Goal: Task Accomplishment & Management: Use online tool/utility

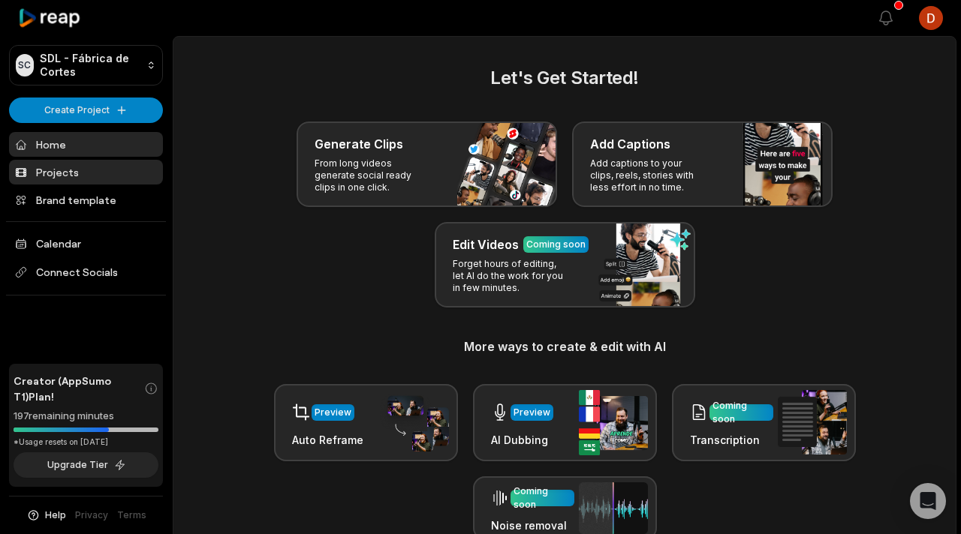
click at [70, 178] on link "Projects" at bounding box center [86, 172] width 154 height 25
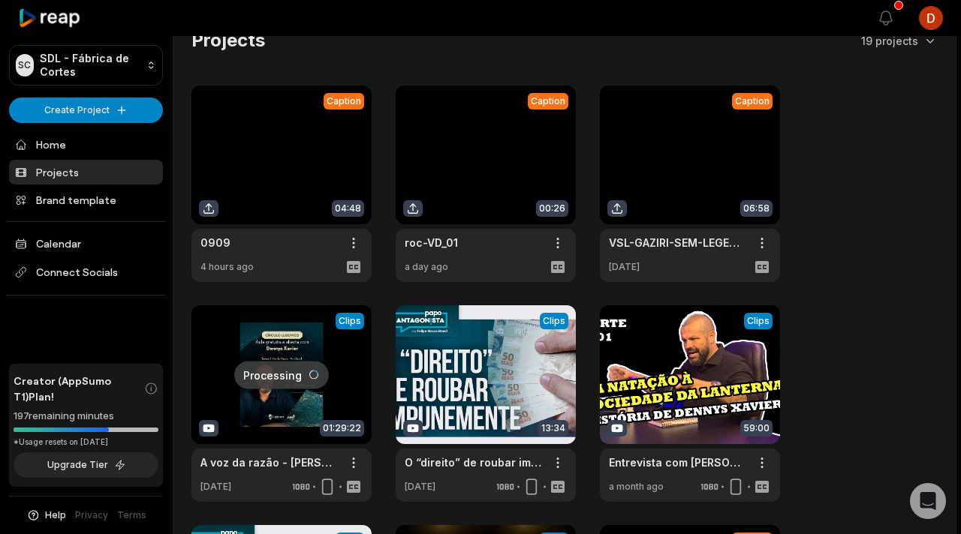
scroll to position [72, 0]
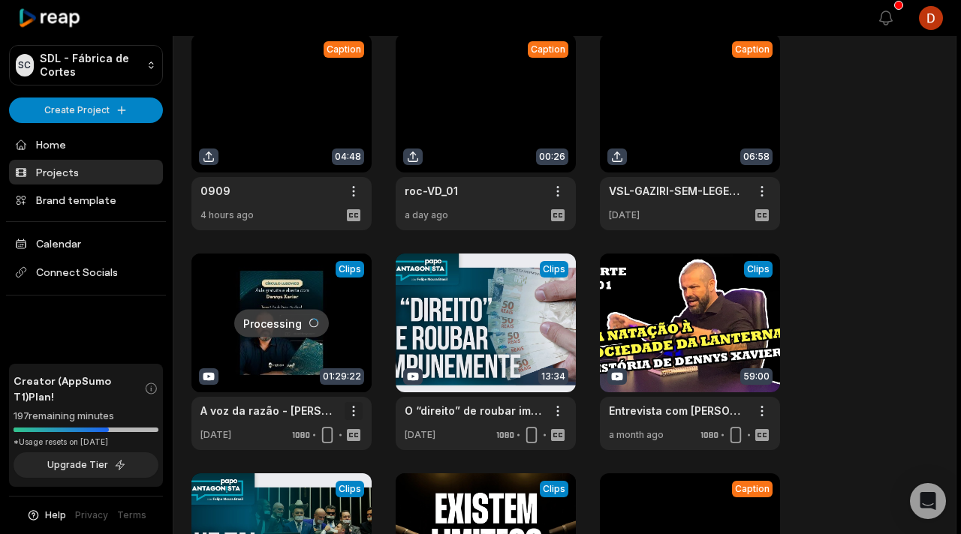
click at [360, 407] on html "SC SDL - Fábrica de Cortes Create Project Home Projects Brand template Calendar…" at bounding box center [480, 195] width 961 height 534
click at [320, 459] on span "Delete" at bounding box center [308, 464] width 33 height 16
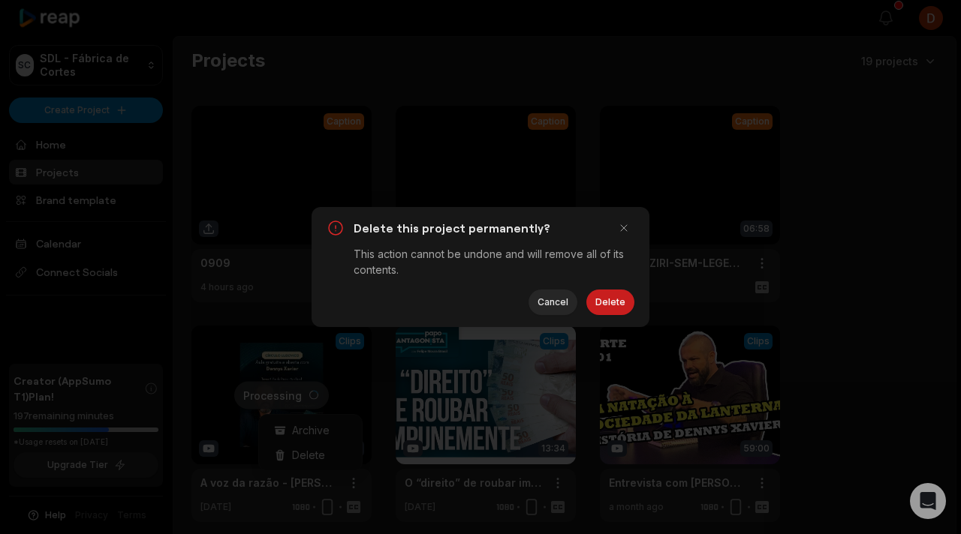
scroll to position [0, 0]
click at [620, 301] on button "Delete" at bounding box center [610, 303] width 48 height 26
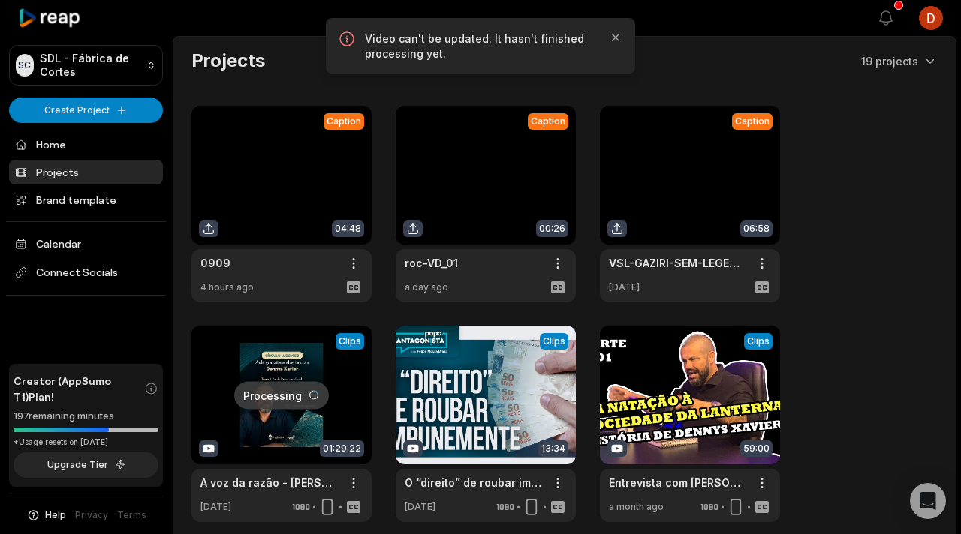
click at [114, 108] on html "SC SDL - Fábrica de Cortes Create Project Home Projects Brand template Calendar…" at bounding box center [480, 267] width 961 height 534
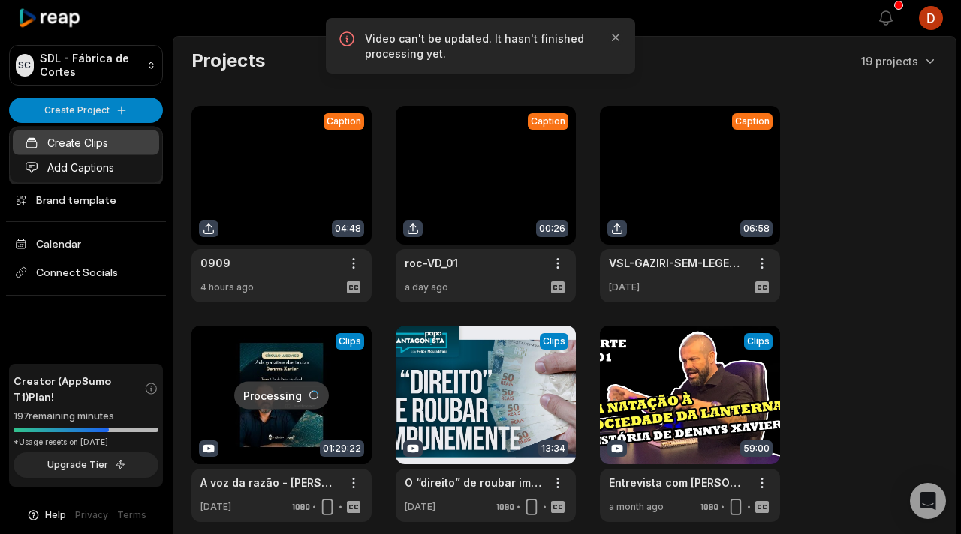
click at [110, 146] on link "Create Clips" at bounding box center [86, 143] width 146 height 25
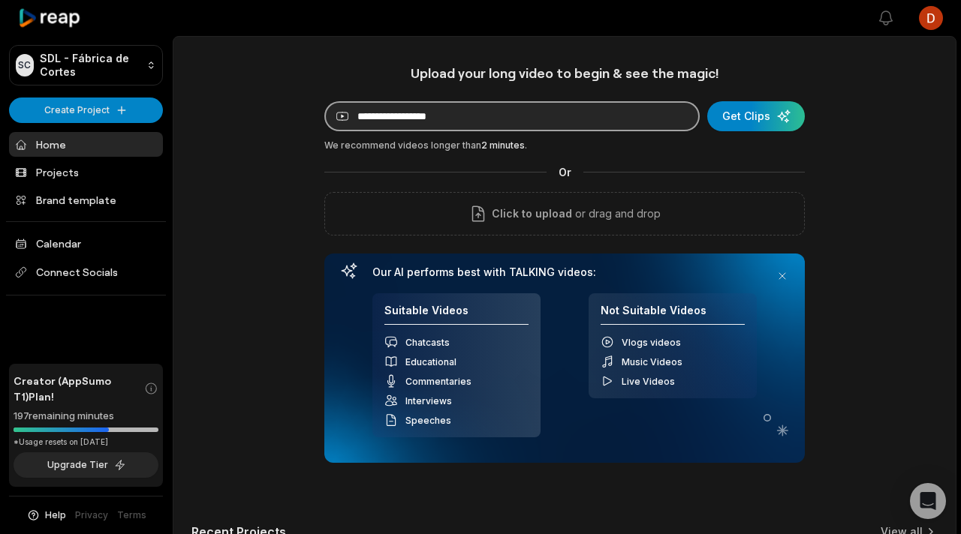
click at [492, 124] on input at bounding box center [511, 116] width 375 height 30
paste input "**********"
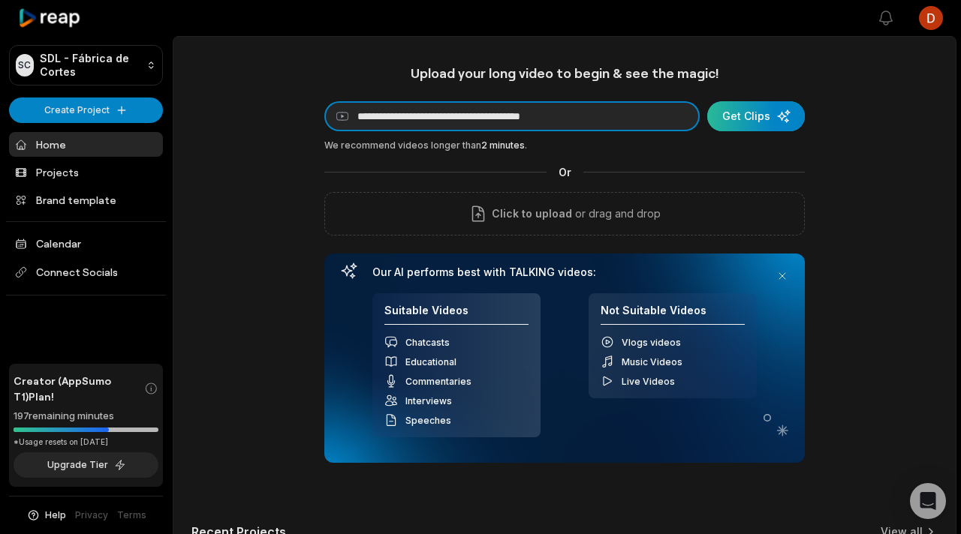
type input "**********"
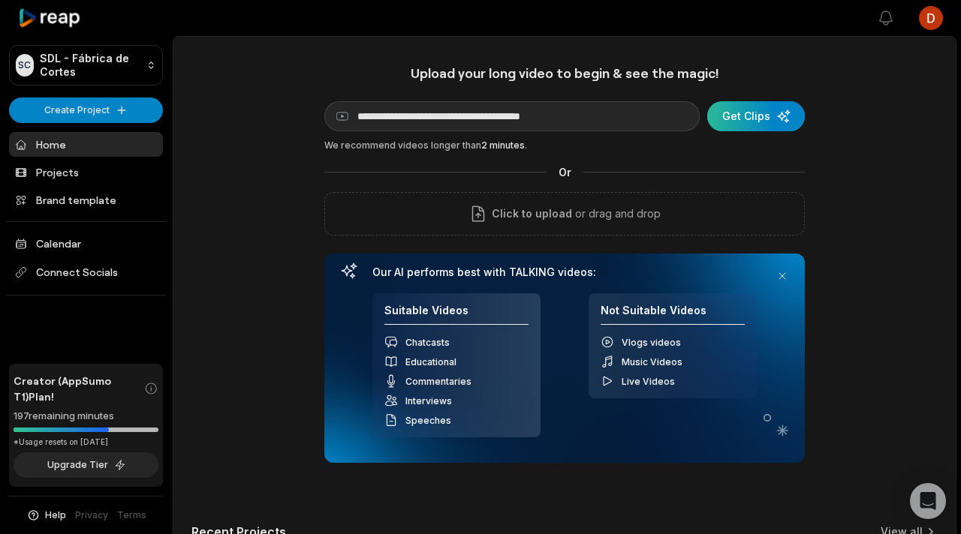
click at [785, 118] on div "submit" at bounding box center [756, 116] width 98 height 30
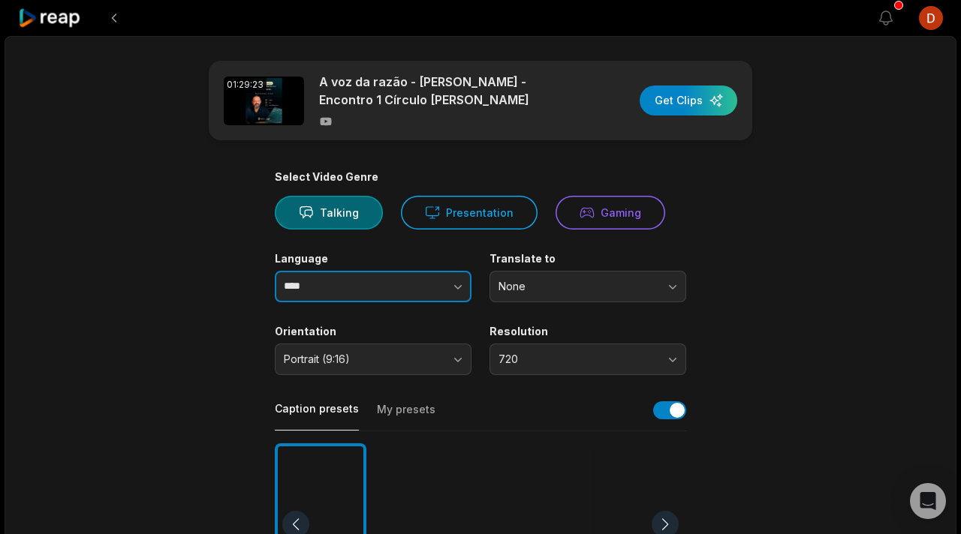
click at [404, 291] on button "button" at bounding box center [429, 287] width 86 height 32
type input "**********"
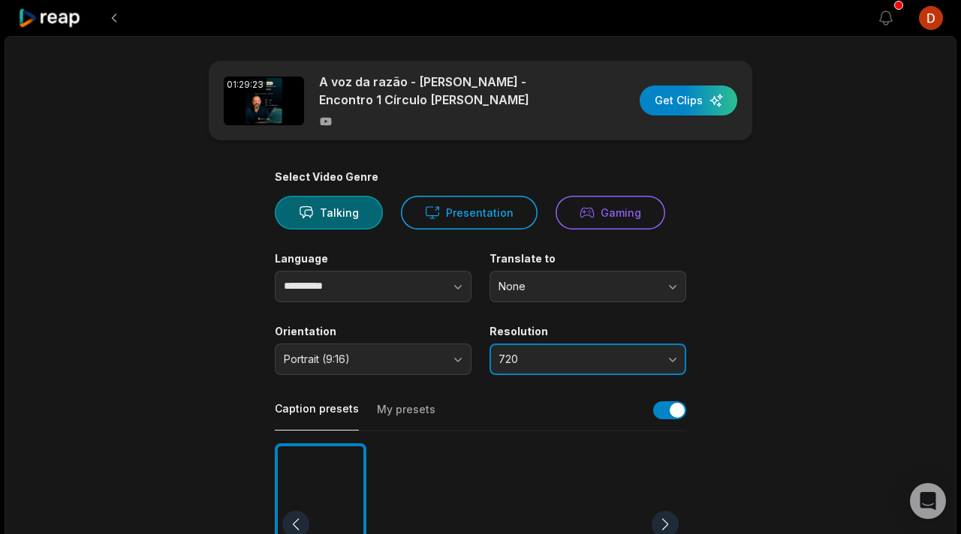
click at [543, 356] on span "720" at bounding box center [577, 360] width 158 height 14
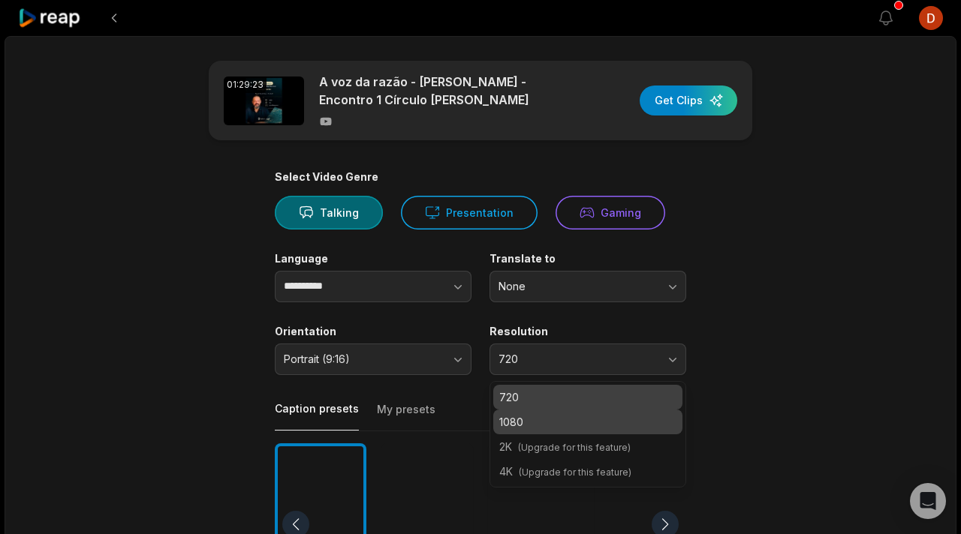
click at [535, 415] on p "1080" at bounding box center [587, 422] width 177 height 16
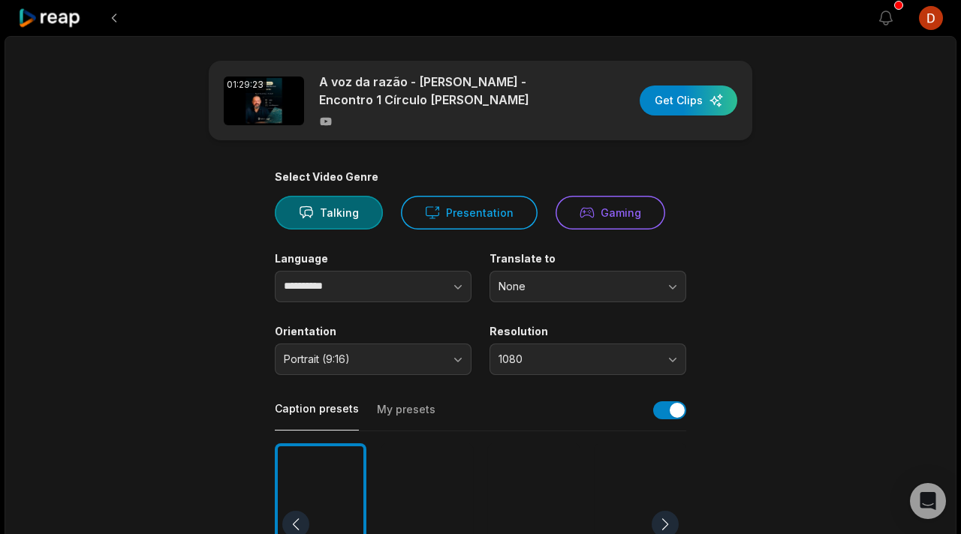
click at [390, 416] on button "My presets" at bounding box center [406, 416] width 59 height 29
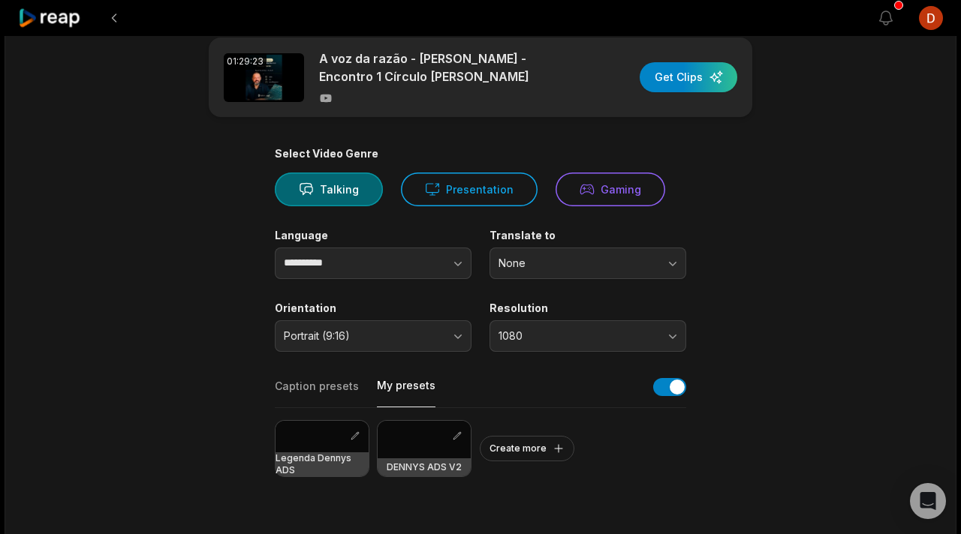
scroll to position [104, 0]
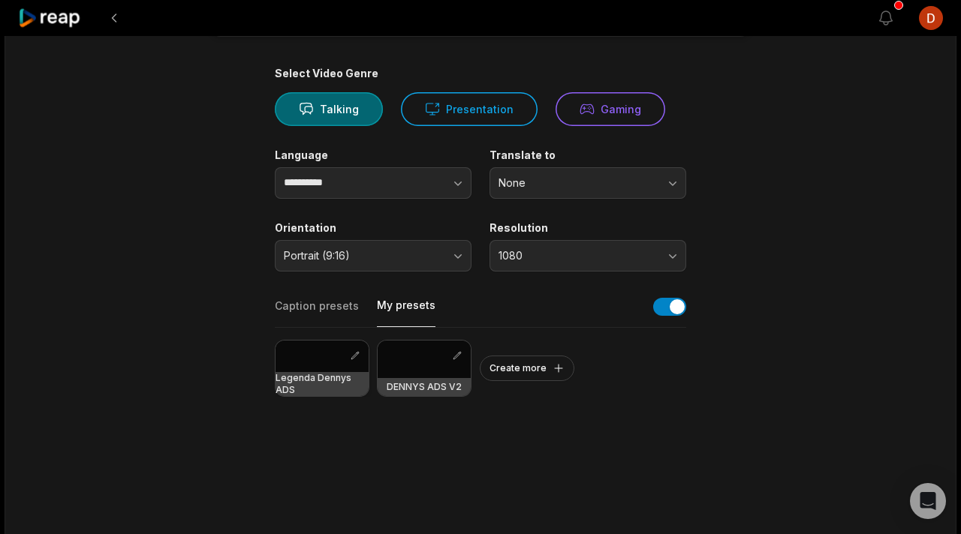
click at [294, 371] on div at bounding box center [321, 357] width 93 height 32
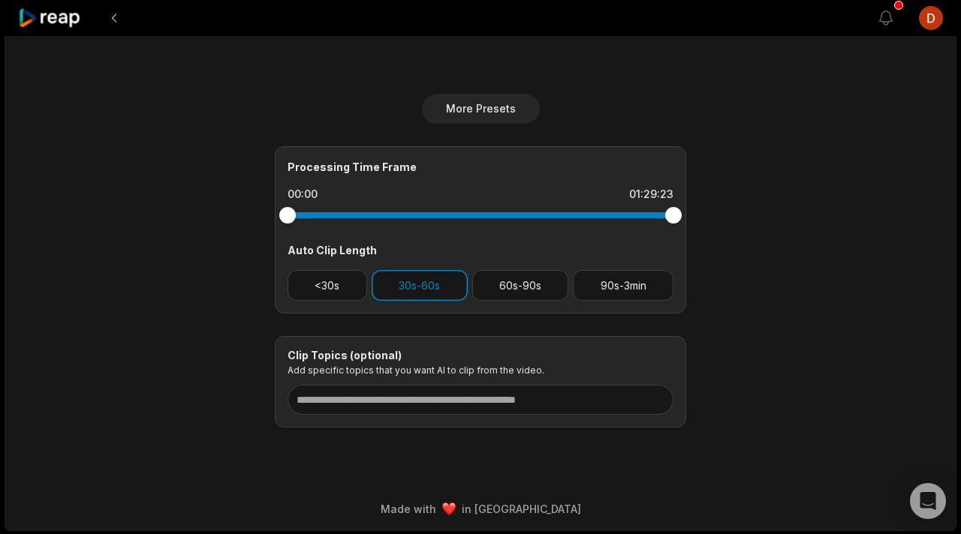
scroll to position [554, 0]
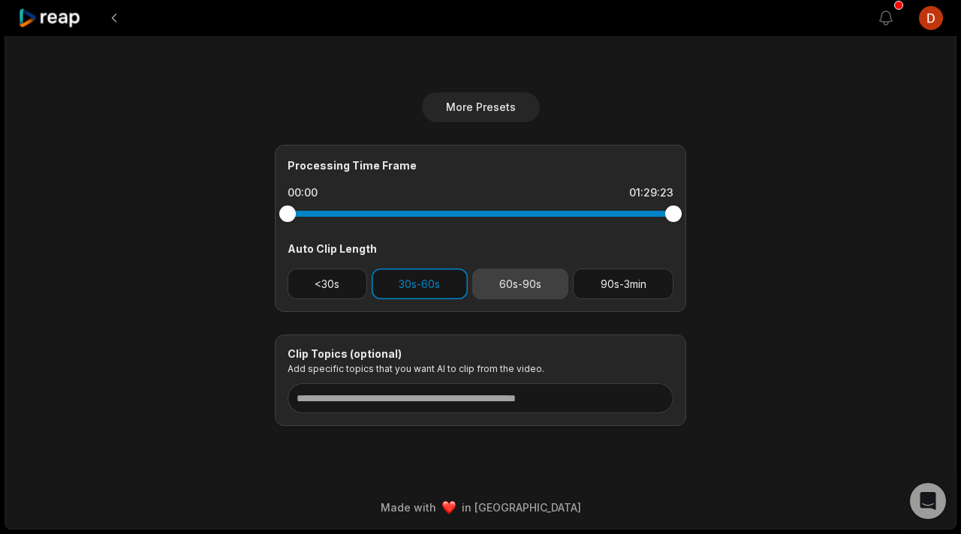
click at [514, 280] on button "60s-90s" at bounding box center [520, 284] width 97 height 31
click at [415, 278] on button "30s-60s" at bounding box center [419, 284] width 96 height 31
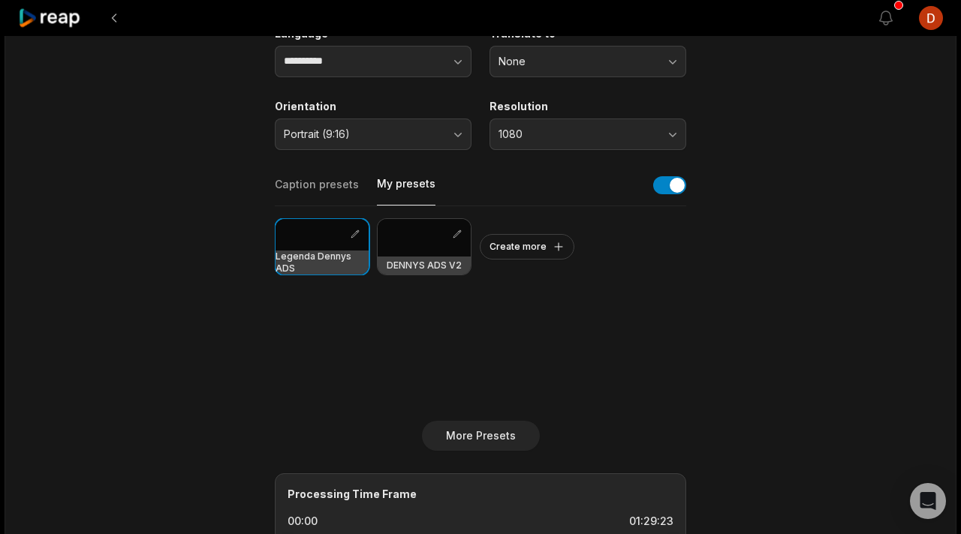
scroll to position [0, 0]
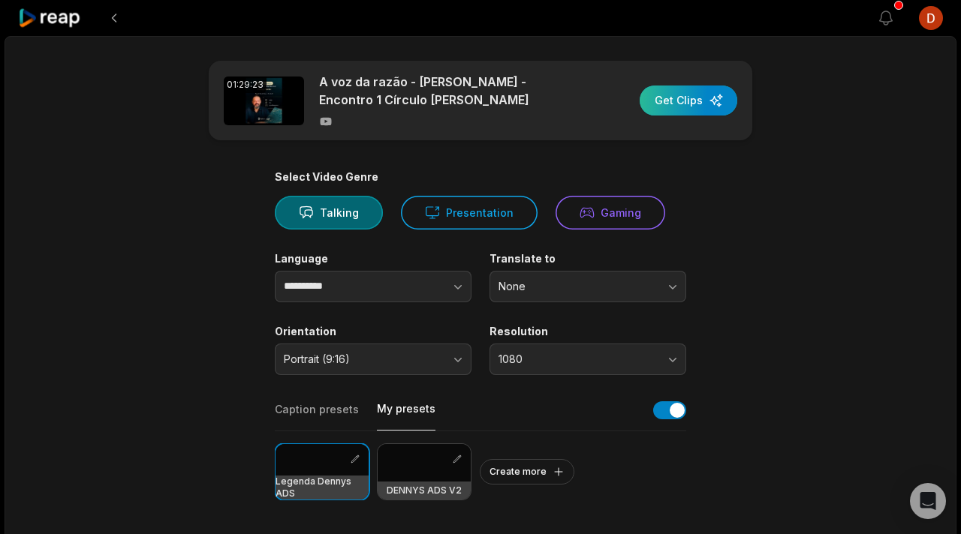
click at [712, 97] on div "button" at bounding box center [688, 101] width 98 height 30
